Goal: Task Accomplishment & Management: Manage account settings

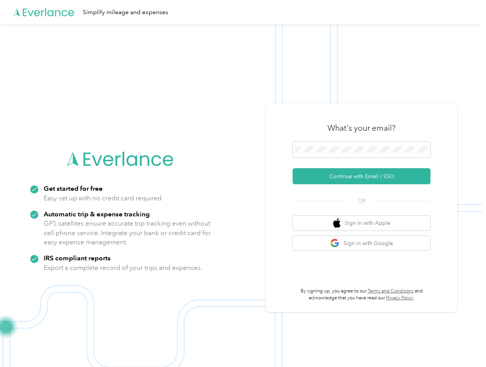
click at [243, 184] on img at bounding box center [241, 207] width 482 height 367
click at [243, 12] on div "Simplify mileage and expenses" at bounding box center [241, 12] width 482 height 24
click at [364, 176] on button "Continue with Email / SSO" at bounding box center [361, 176] width 138 height 16
click at [364, 223] on button "Sign in with Apple" at bounding box center [361, 223] width 138 height 15
click at [364, 243] on button "Sign in with Google" at bounding box center [361, 243] width 138 height 15
